Goal: Task Accomplishment & Management: Use online tool/utility

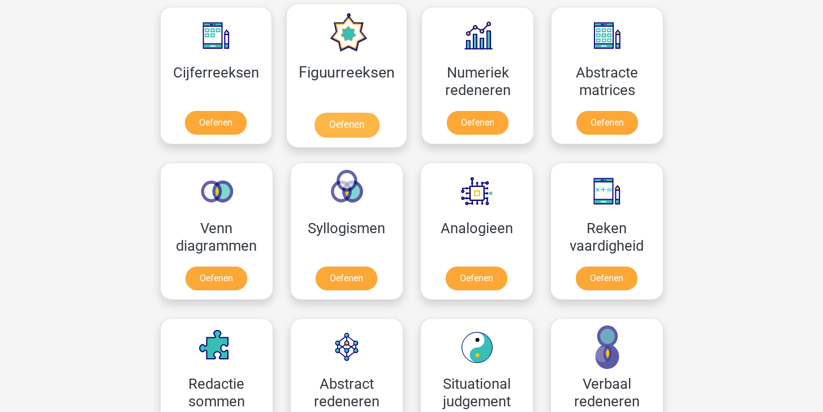
scroll to position [590, 0]
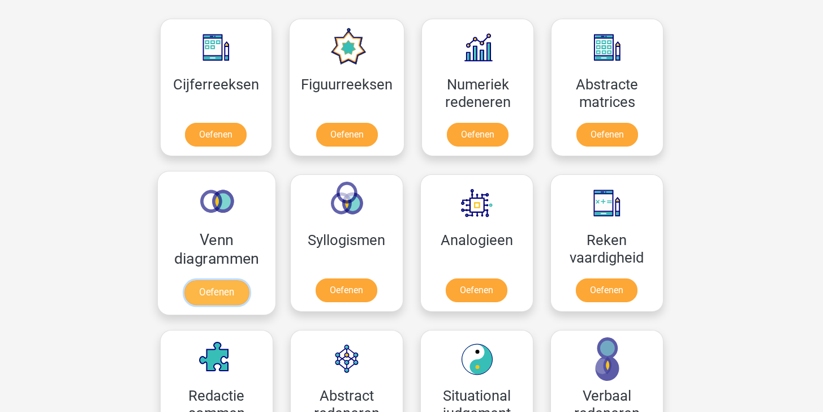
click at [211, 280] on link "Oefenen" at bounding box center [216, 292] width 64 height 25
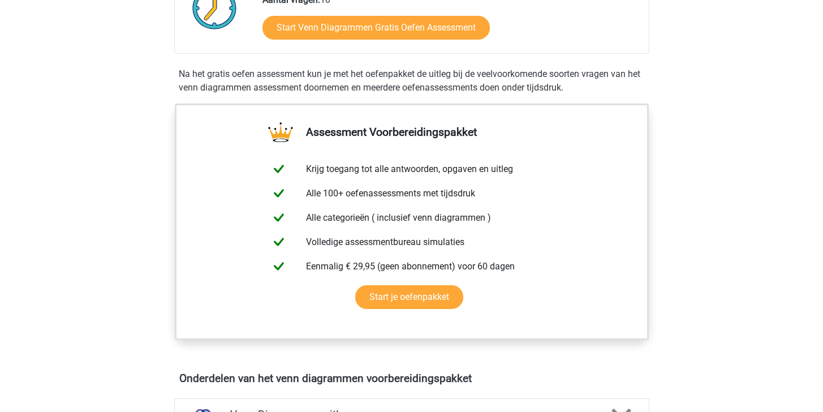
scroll to position [878, 0]
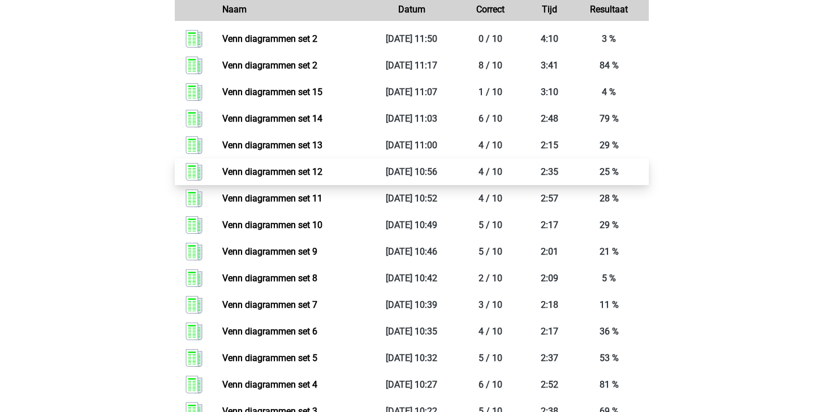
click at [303, 177] on link "Venn diagrammen set 12" at bounding box center [272, 171] width 100 height 11
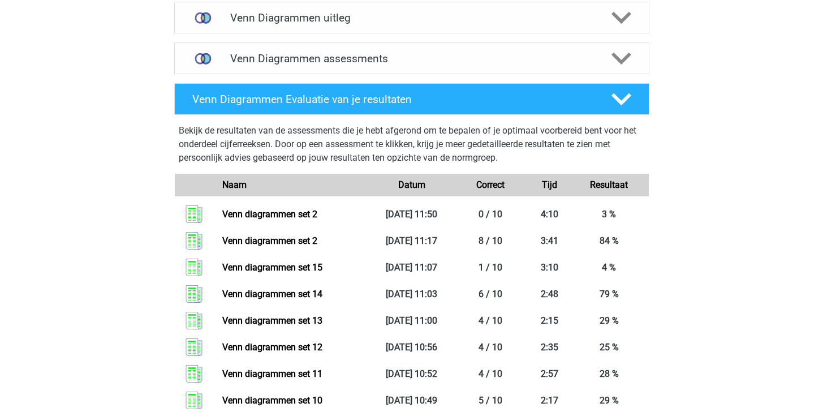
scroll to position [703, 0]
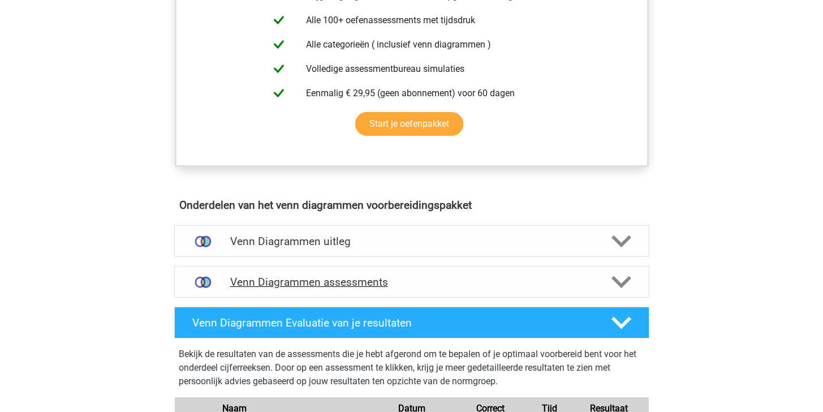
click at [461, 284] on h4 "Venn Diagrammen assessments" at bounding box center [411, 281] width 363 height 13
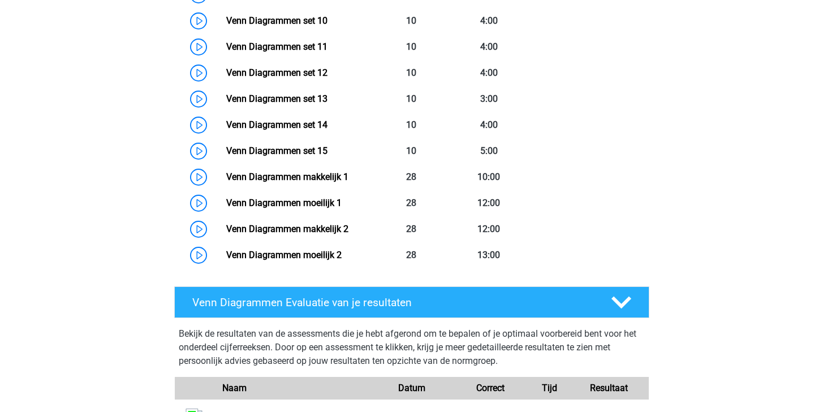
scroll to position [931, 0]
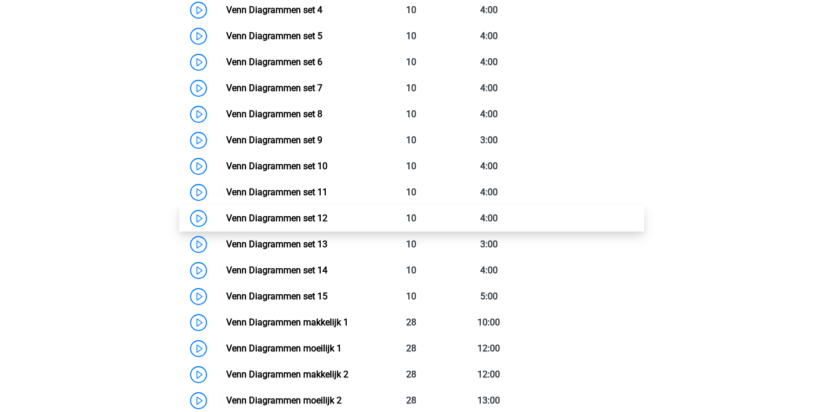
click at [308, 213] on link "Venn Diagrammen set 12" at bounding box center [276, 218] width 101 height 11
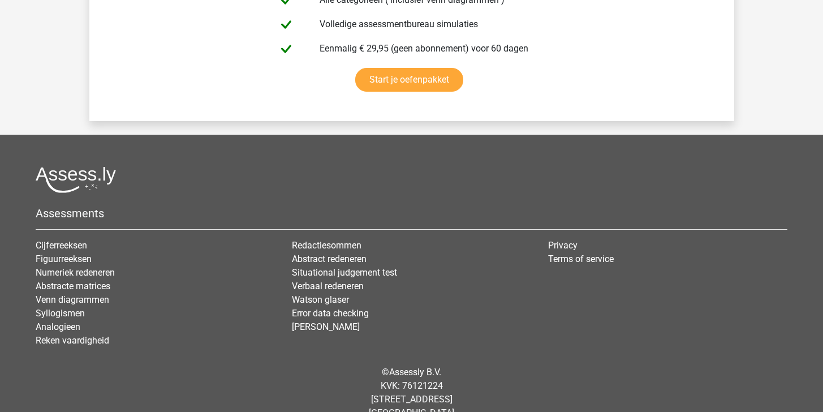
scroll to position [2078, 0]
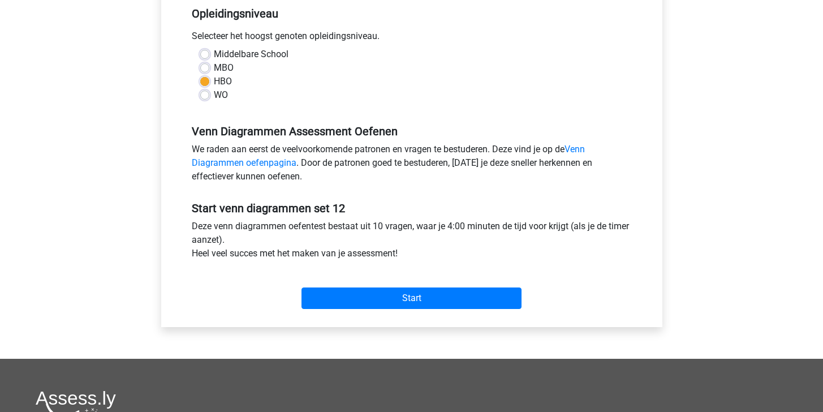
scroll to position [379, 0]
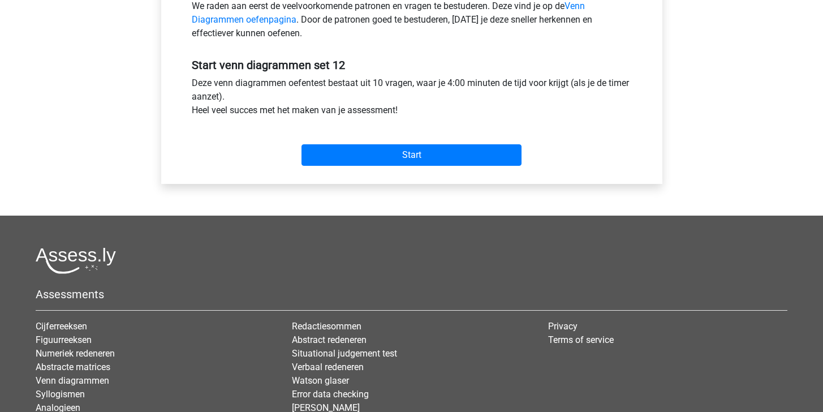
click at [374, 166] on div "Start" at bounding box center [411, 146] width 457 height 40
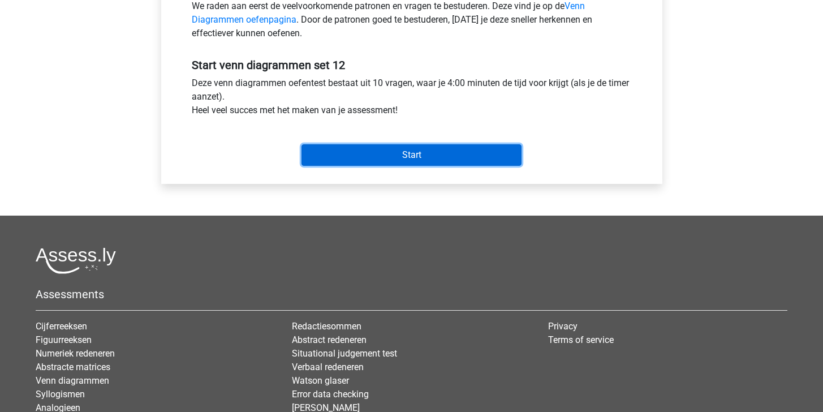
click at [375, 158] on input "Start" at bounding box center [411, 154] width 220 height 21
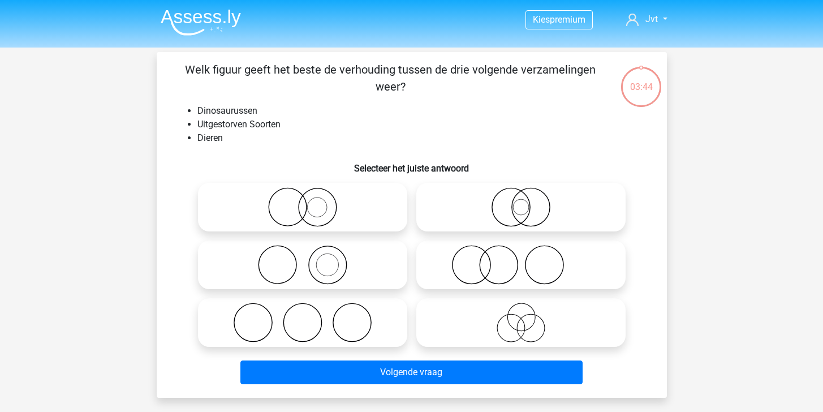
click at [356, 195] on icon at bounding box center [302, 207] width 200 height 40
click at [310, 195] on input "radio" at bounding box center [305, 197] width 7 height 7
radio input "true"
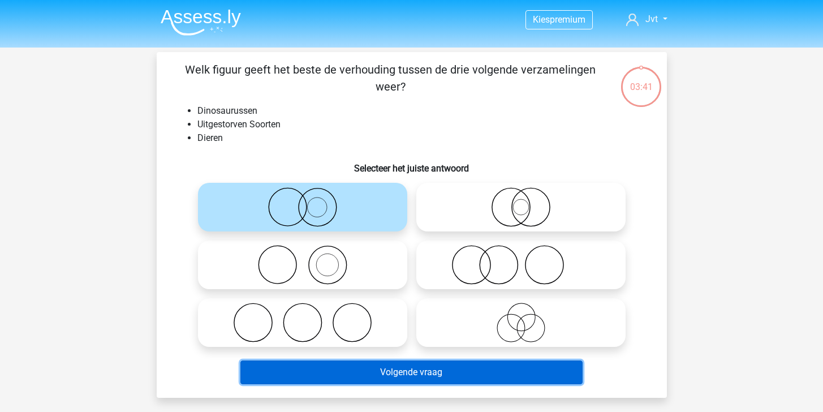
click at [526, 374] on button "Volgende vraag" at bounding box center [411, 372] width 342 height 24
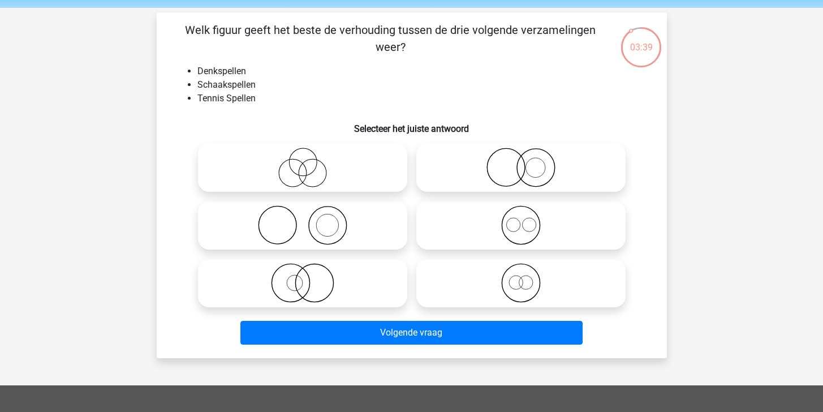
scroll to position [40, 0]
click at [334, 212] on icon at bounding box center [302, 225] width 200 height 40
click at [310, 212] on input "radio" at bounding box center [305, 215] width 7 height 7
radio input "true"
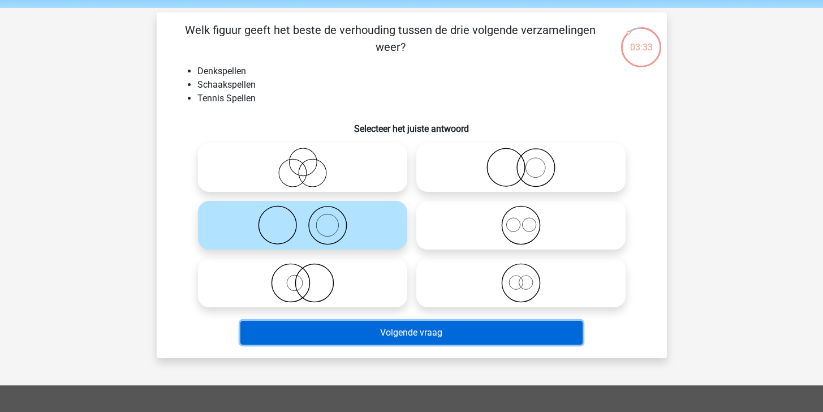
click at [457, 342] on button "Volgende vraag" at bounding box center [411, 333] width 342 height 24
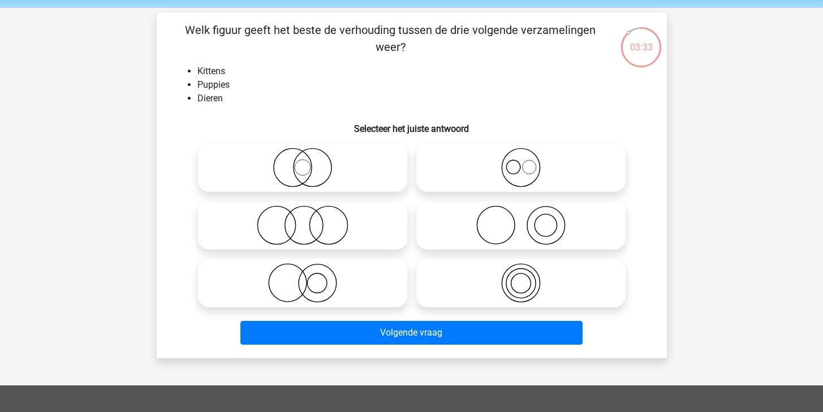
scroll to position [52, 0]
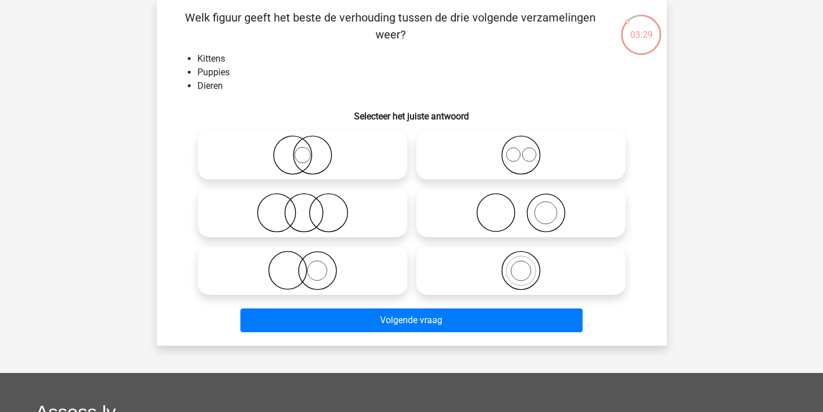
click at [484, 288] on icon at bounding box center [521, 270] width 200 height 40
click at [521, 265] on input "radio" at bounding box center [524, 260] width 7 height 7
radio input "true"
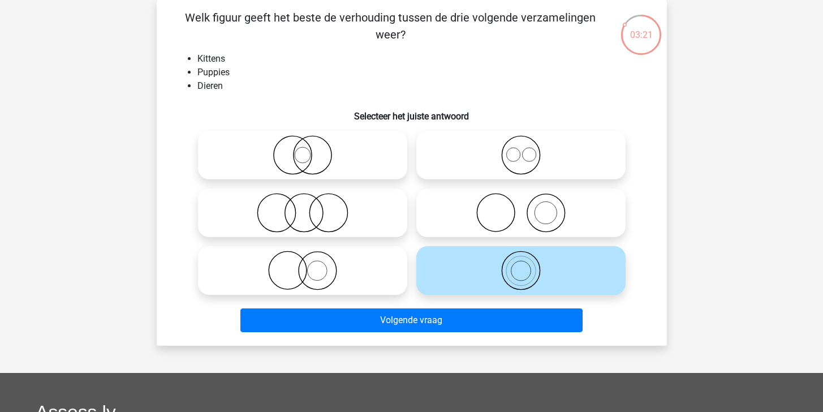
click at [499, 148] on icon at bounding box center [521, 155] width 200 height 40
click at [521, 148] on input "radio" at bounding box center [524, 145] width 7 height 7
radio input "true"
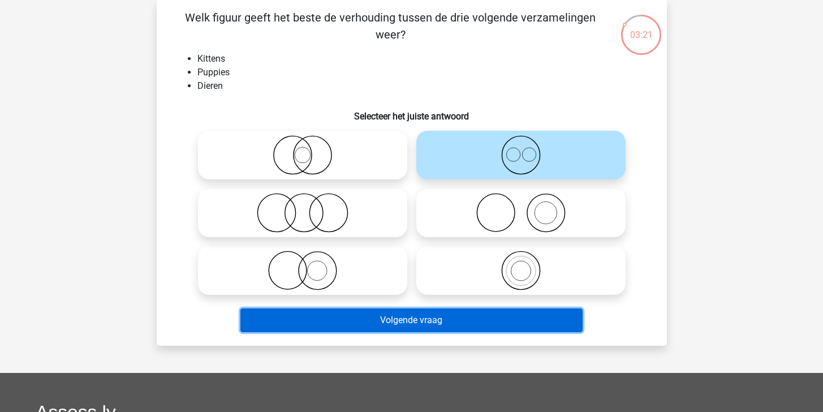
click at [497, 318] on button "Volgende vraag" at bounding box center [411, 320] width 342 height 24
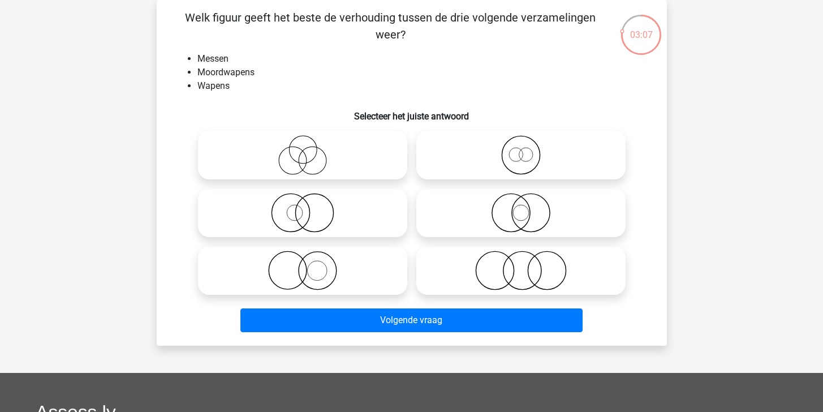
click at [381, 161] on icon at bounding box center [302, 155] width 200 height 40
click at [310, 149] on input "radio" at bounding box center [305, 145] width 7 height 7
radio input "true"
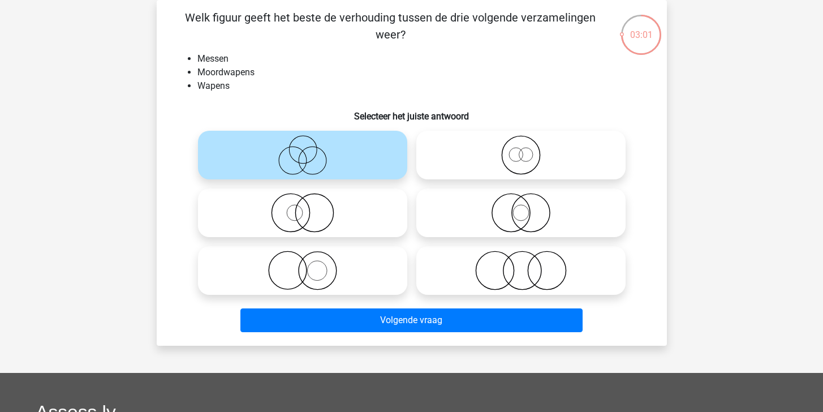
click at [538, 280] on circle at bounding box center [522, 271] width 38 height 38
click at [528, 265] on input "radio" at bounding box center [524, 260] width 7 height 7
radio input "true"
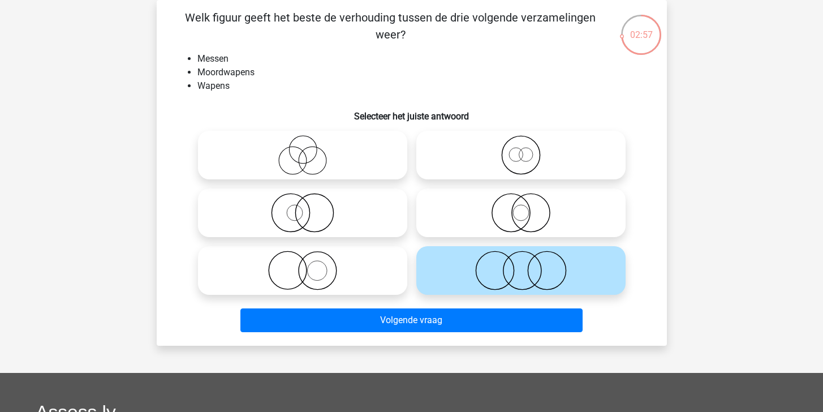
click at [513, 184] on div at bounding box center [521, 213] width 218 height 58
click at [509, 201] on icon at bounding box center [521, 213] width 200 height 40
click at [521, 201] on input "radio" at bounding box center [524, 203] width 7 height 7
radio input "true"
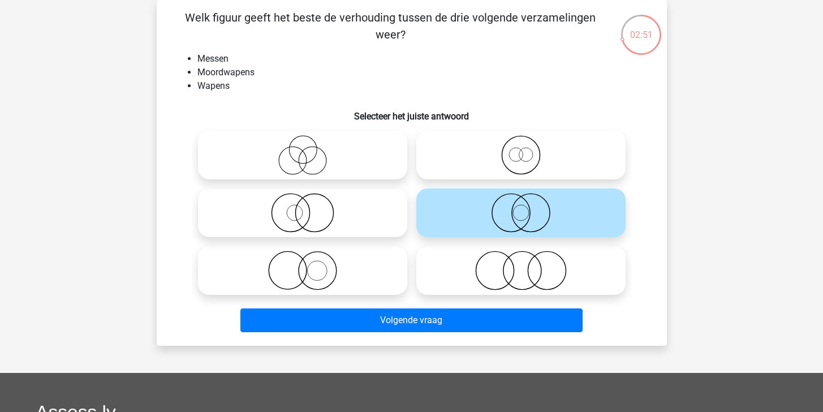
click at [521, 268] on icon at bounding box center [521, 270] width 200 height 40
click at [521, 265] on input "radio" at bounding box center [524, 260] width 7 height 7
radio input "true"
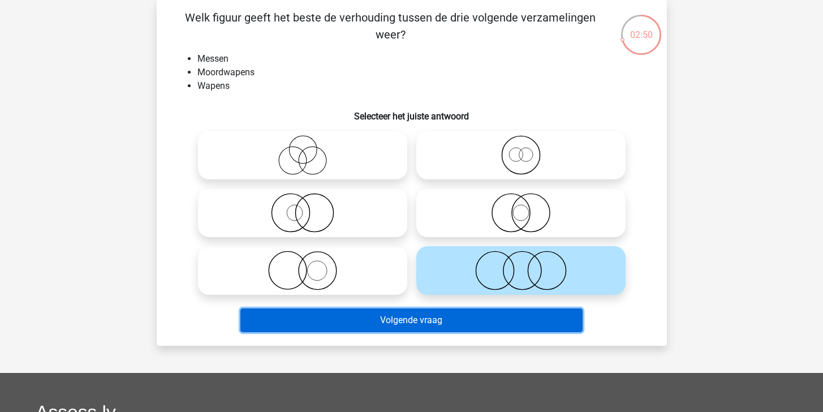
click at [514, 316] on button "Volgende vraag" at bounding box center [411, 320] width 342 height 24
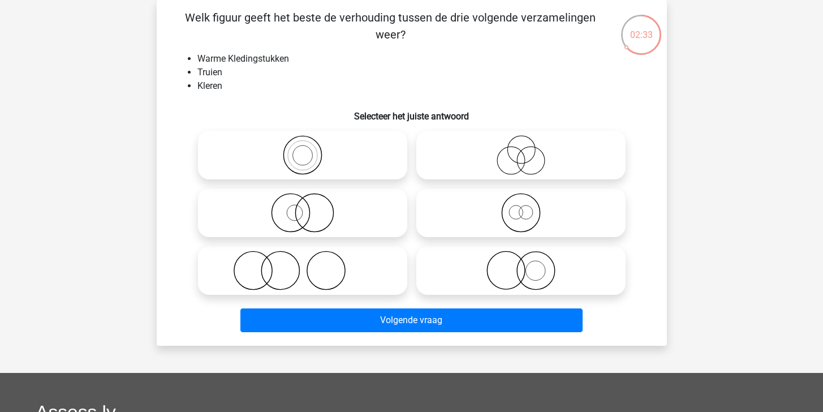
click at [505, 262] on icon at bounding box center [521, 270] width 200 height 40
click at [521, 262] on input "radio" at bounding box center [524, 260] width 7 height 7
radio input "true"
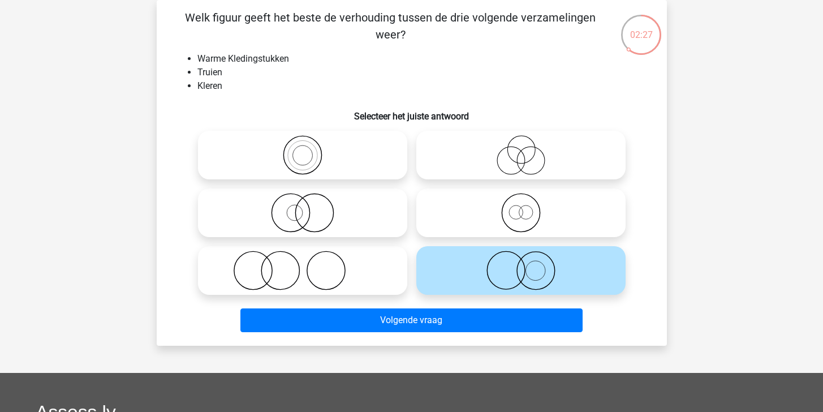
click at [260, 212] on icon at bounding box center [302, 213] width 200 height 40
click at [302, 207] on input "radio" at bounding box center [305, 203] width 7 height 7
radio input "true"
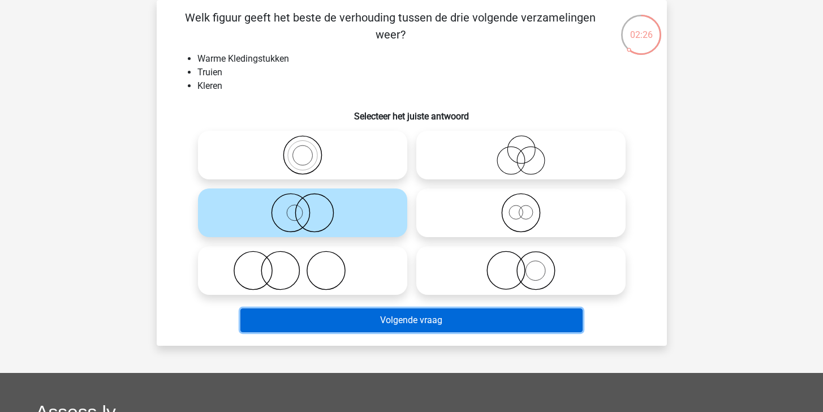
click at [427, 326] on button "Volgende vraag" at bounding box center [411, 320] width 342 height 24
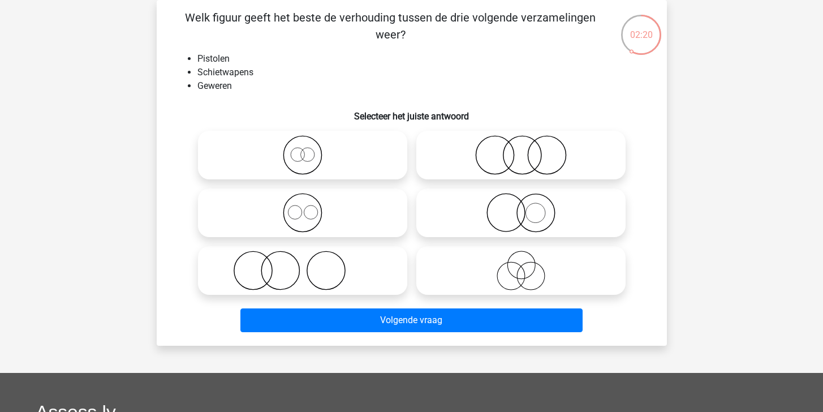
click at [364, 202] on icon at bounding box center [302, 213] width 200 height 40
click at [310, 202] on input "radio" at bounding box center [305, 203] width 7 height 7
radio input "true"
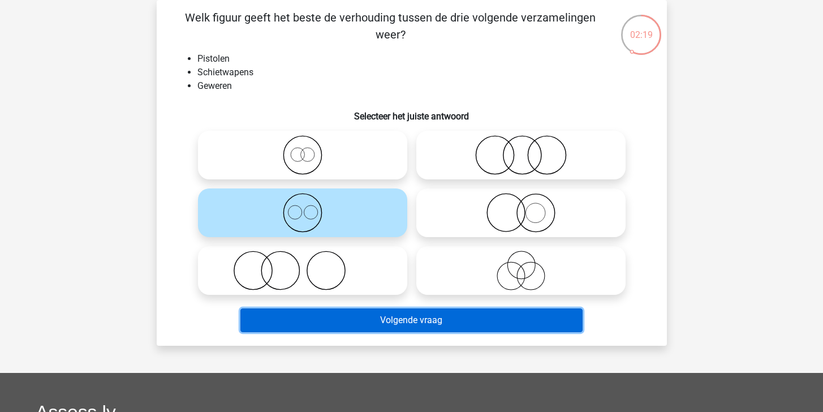
click at [499, 329] on button "Volgende vraag" at bounding box center [411, 320] width 342 height 24
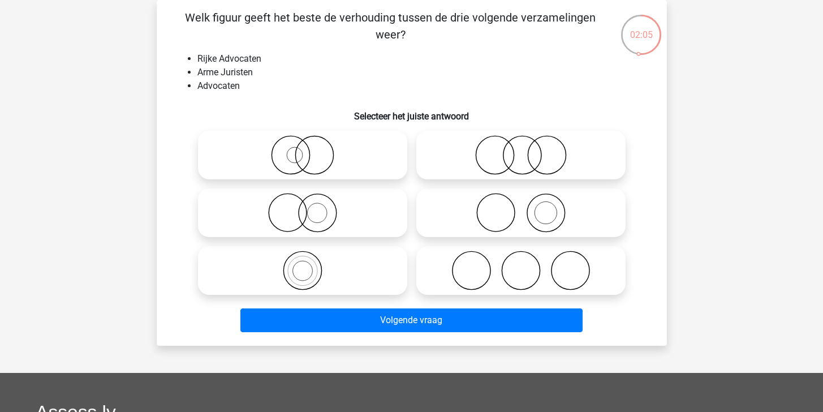
click at [515, 158] on icon at bounding box center [521, 155] width 200 height 40
click at [521, 149] on input "radio" at bounding box center [524, 145] width 7 height 7
radio input "true"
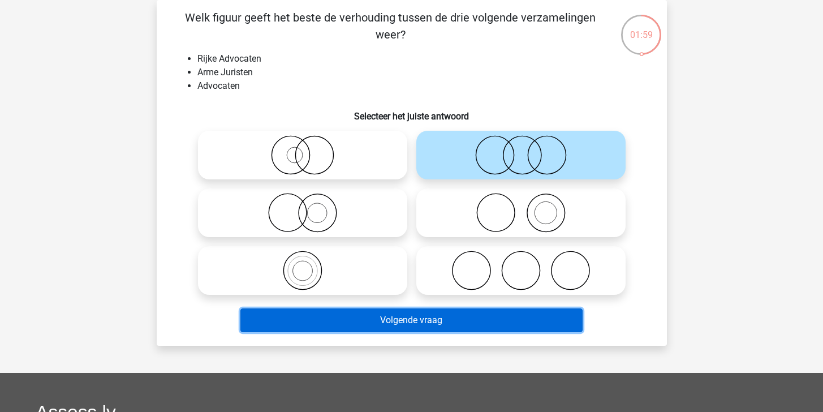
click at [492, 320] on button "Volgende vraag" at bounding box center [411, 320] width 342 height 24
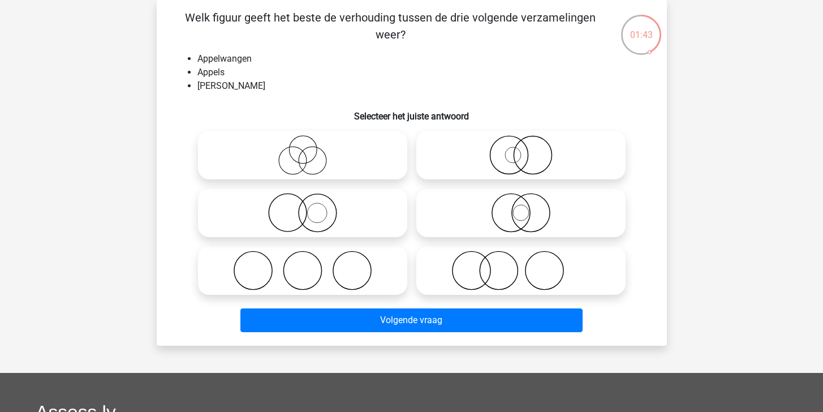
click at [513, 256] on icon at bounding box center [521, 270] width 200 height 40
click at [521, 257] on input "radio" at bounding box center [524, 260] width 7 height 7
radio input "true"
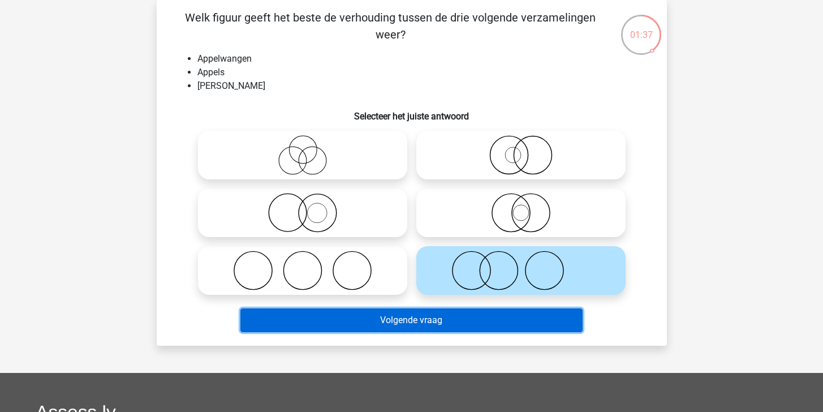
click at [517, 323] on button "Volgende vraag" at bounding box center [411, 320] width 342 height 24
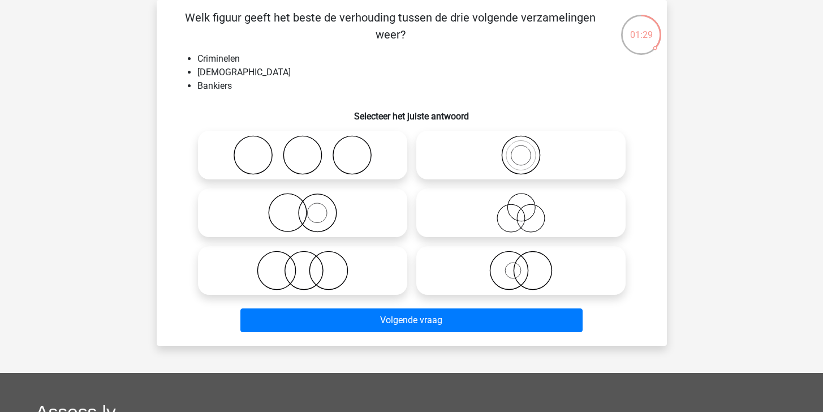
click at [331, 247] on label at bounding box center [302, 270] width 209 height 49
click at [310, 257] on input "radio" at bounding box center [305, 260] width 7 height 7
radio input "true"
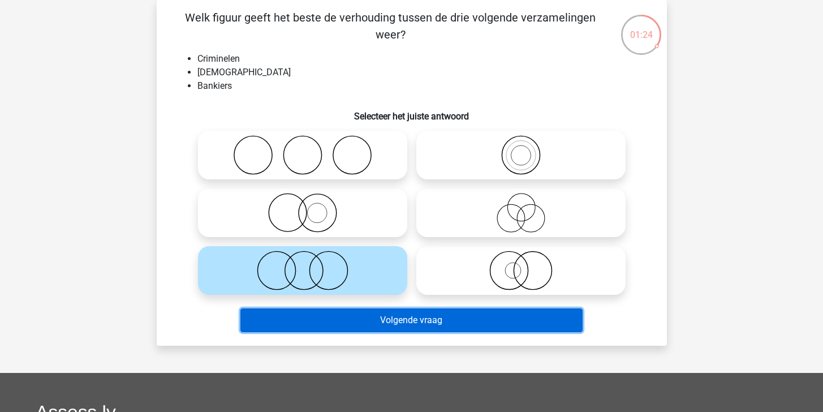
click at [492, 328] on button "Volgende vraag" at bounding box center [411, 320] width 342 height 24
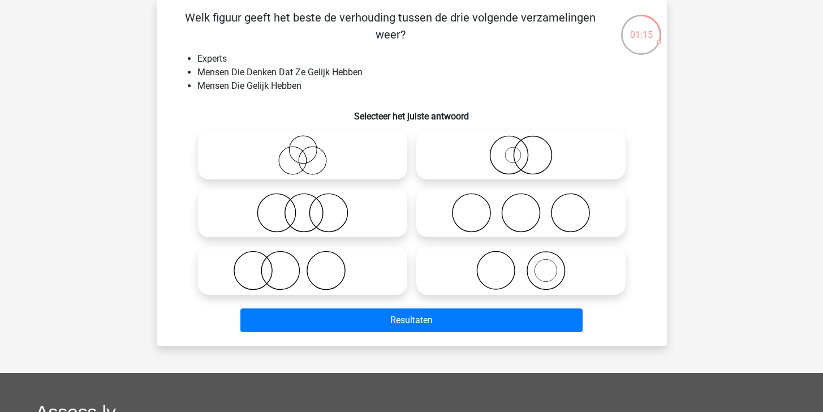
click at [318, 211] on icon at bounding box center [302, 213] width 200 height 40
click at [310, 207] on input "radio" at bounding box center [305, 203] width 7 height 7
radio input "true"
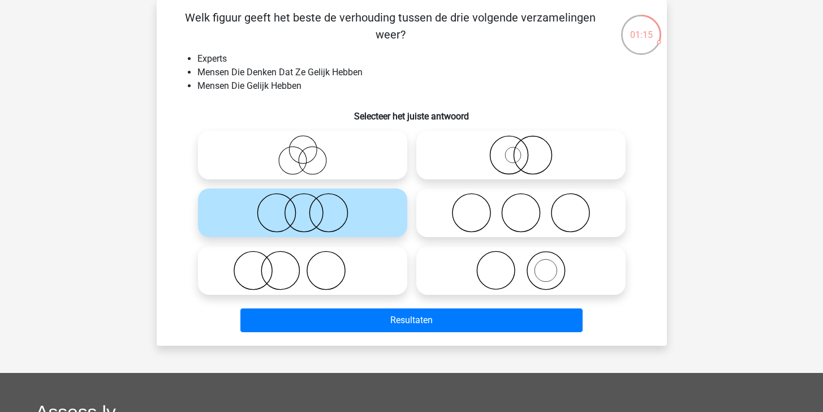
click at [332, 132] on label at bounding box center [302, 155] width 209 height 49
click at [310, 142] on input "radio" at bounding box center [305, 145] width 7 height 7
radio input "true"
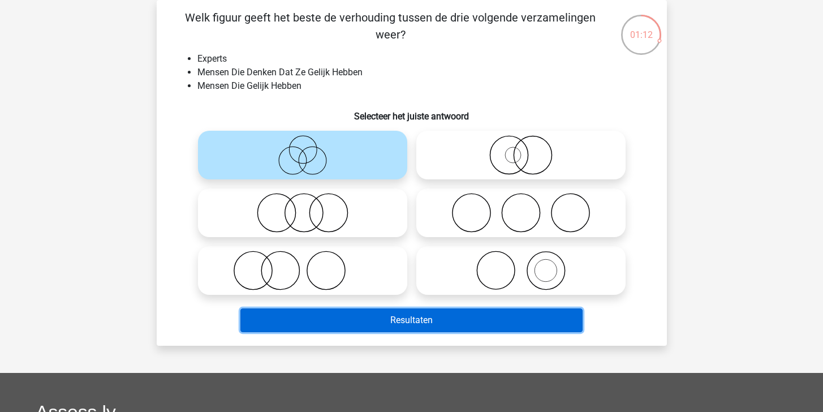
click at [435, 326] on button "Resultaten" at bounding box center [411, 320] width 342 height 24
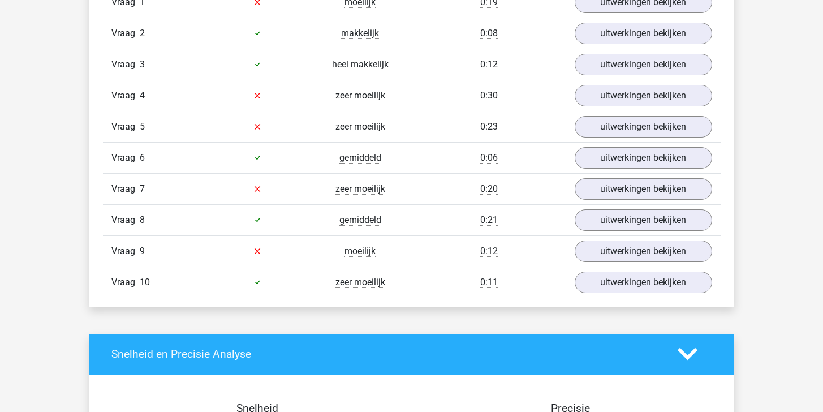
scroll to position [602, 0]
